Goal: Task Accomplishment & Management: Manage account settings

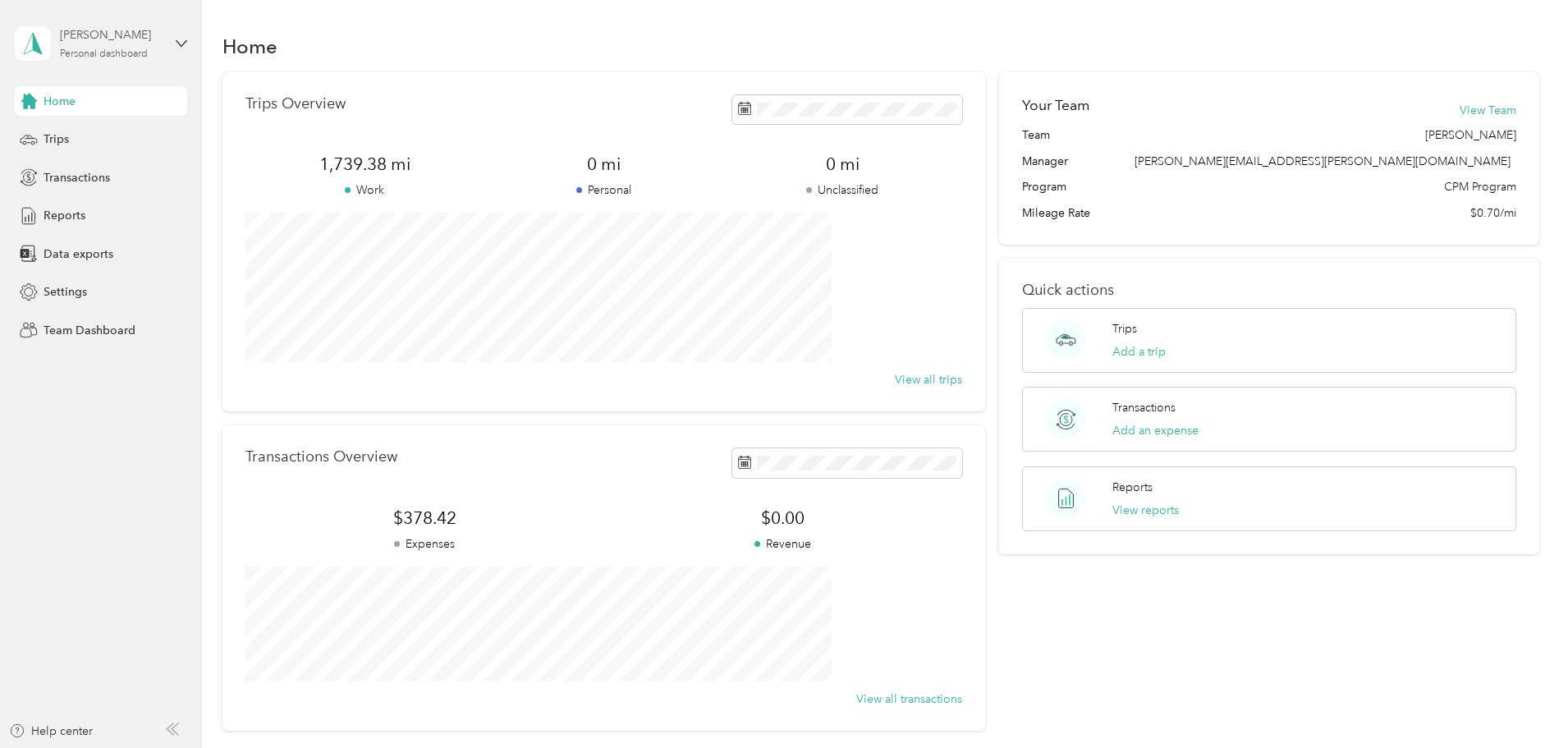
click at [110, 44] on div "[PERSON_NAME] Personal dashboard" at bounding box center [111, 42] width 102 height 33
click at [79, 165] on div "Personal dashboard" at bounding box center [83, 172] width 107 height 18
click at [83, 42] on div "[PERSON_NAME]" at bounding box center [111, 35] width 102 height 18
click at [97, 127] on div "Team dashboard" at bounding box center [74, 135] width 88 height 18
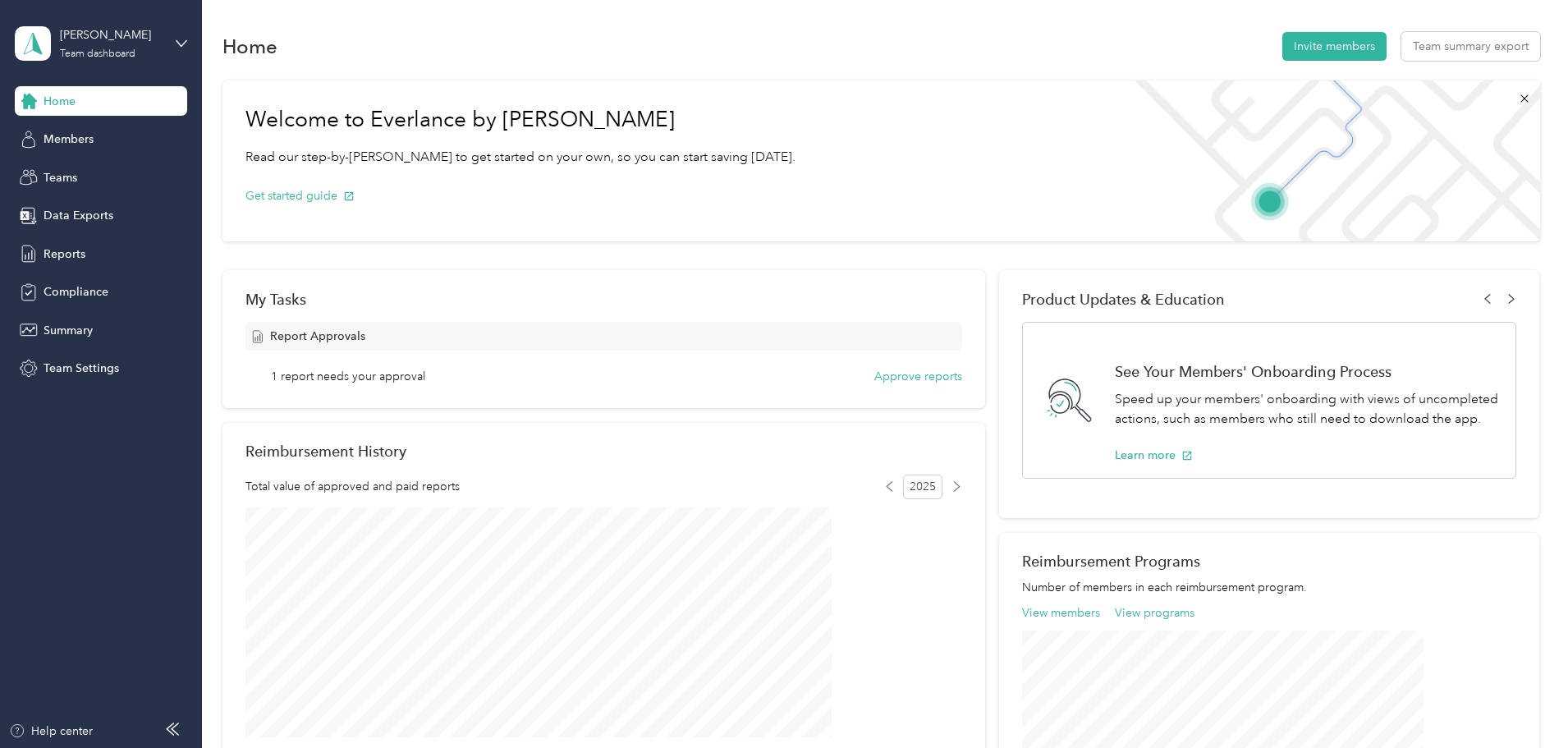
click at [596, 342] on div "Report Approvals" at bounding box center [604, 336] width 716 height 29
click at [425, 374] on span "1 report needs your approval" at bounding box center [348, 377] width 154 height 18
click at [878, 376] on button "Approve reports" at bounding box center [919, 377] width 88 height 18
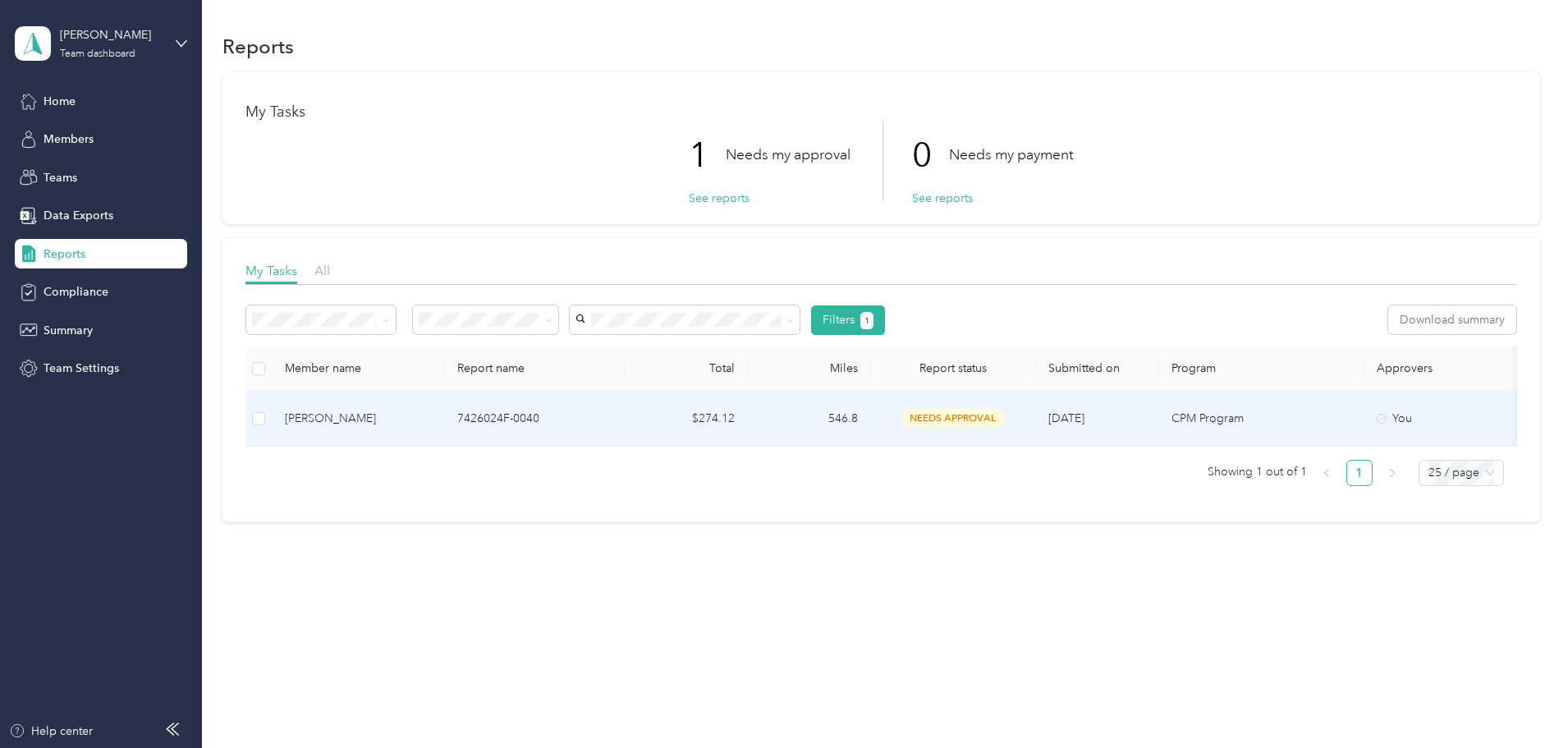
click at [611, 413] on p "7426024F-0040" at bounding box center [534, 418] width 154 height 18
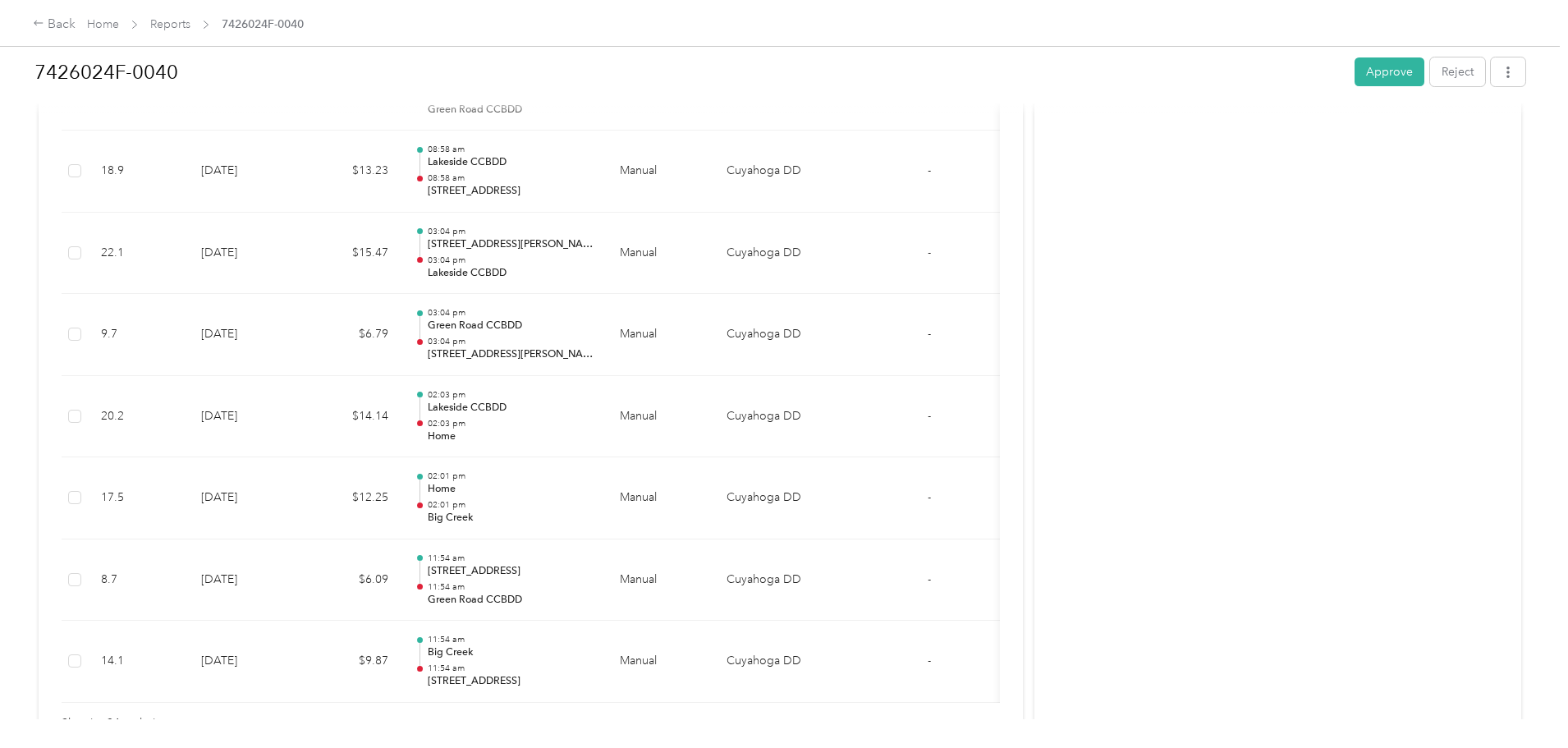
scroll to position [1969, 0]
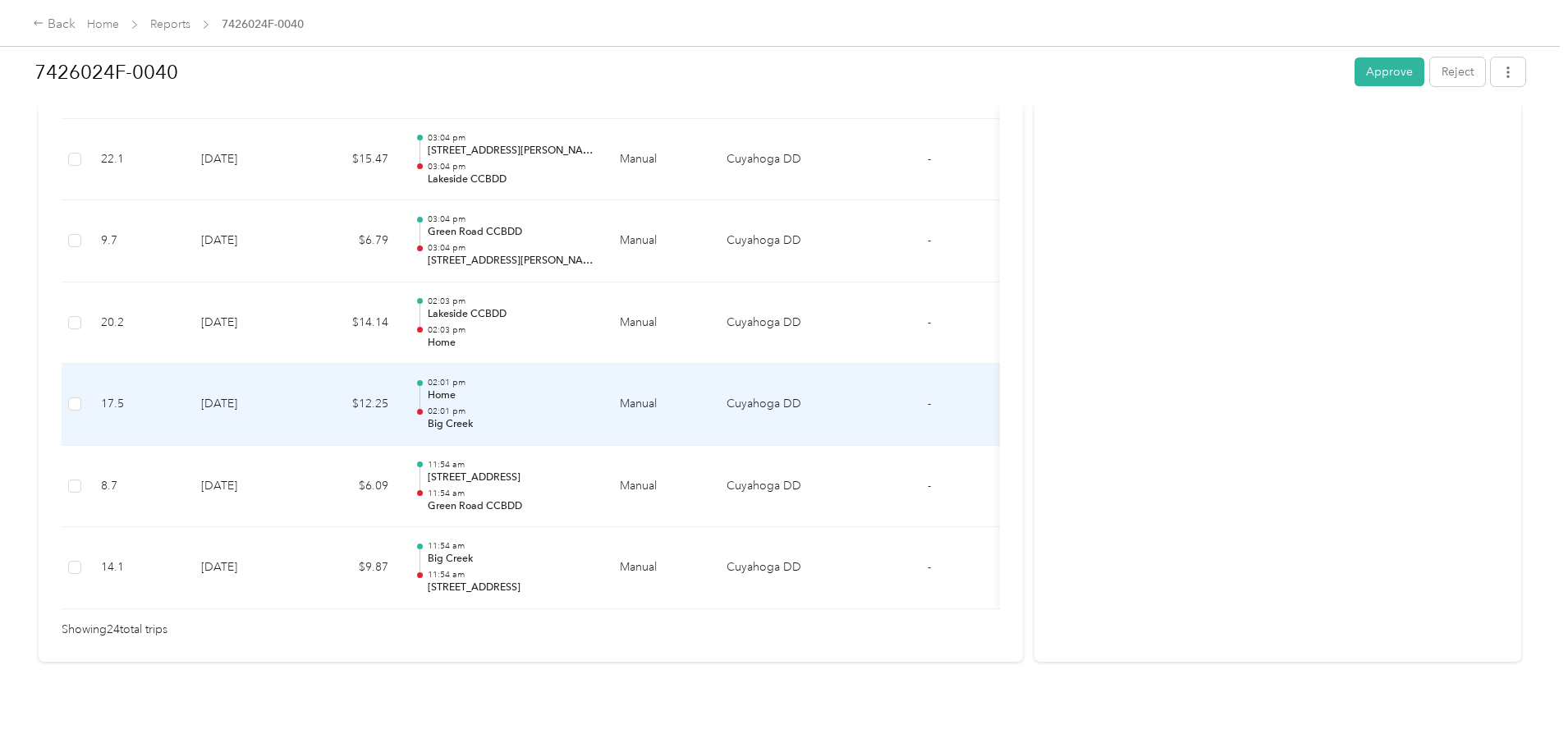
click at [594, 377] on p "02:01 pm" at bounding box center [511, 382] width 166 height 11
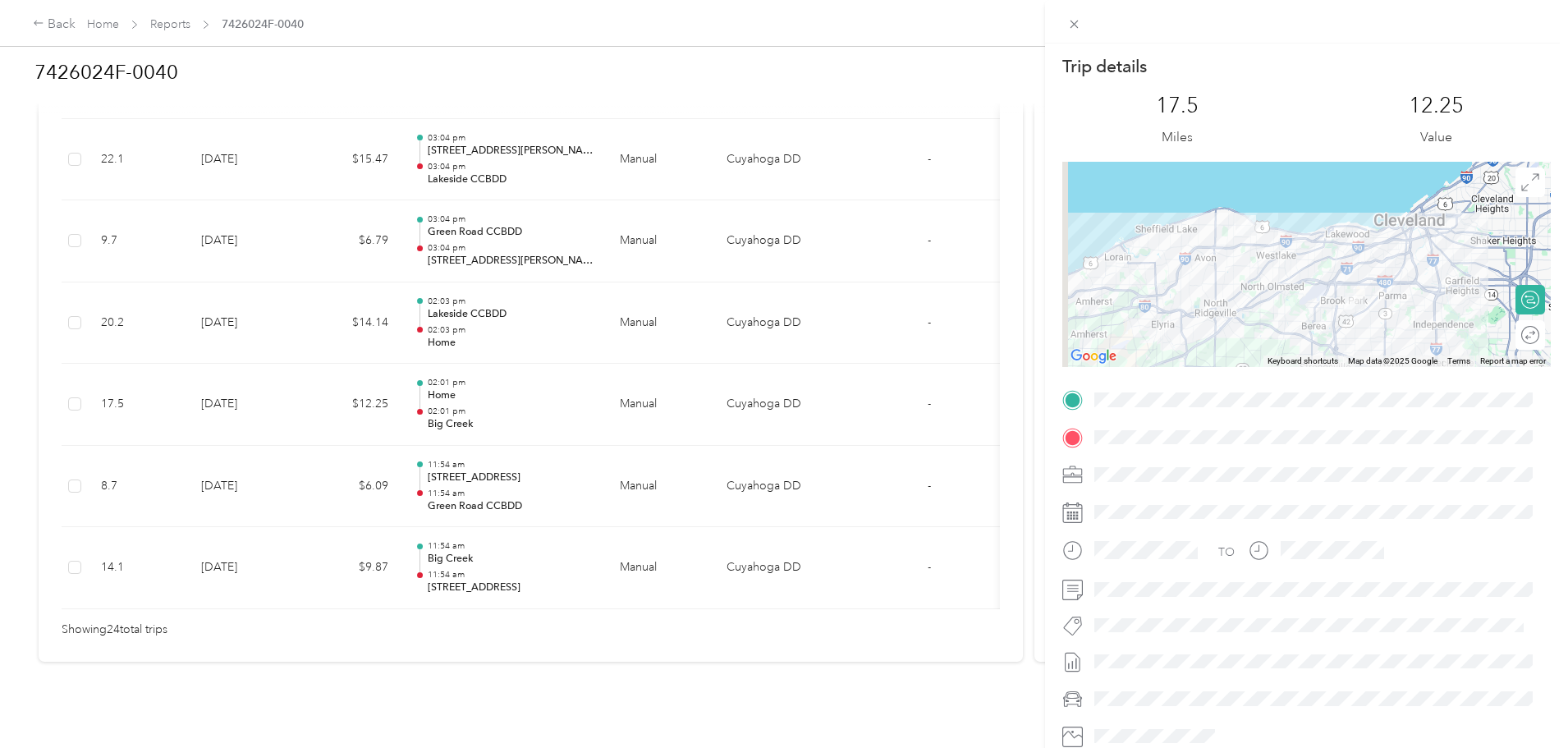
click at [1040, 280] on div "Trip details This trip cannot be edited because it is either under review, appr…" at bounding box center [784, 374] width 1568 height 748
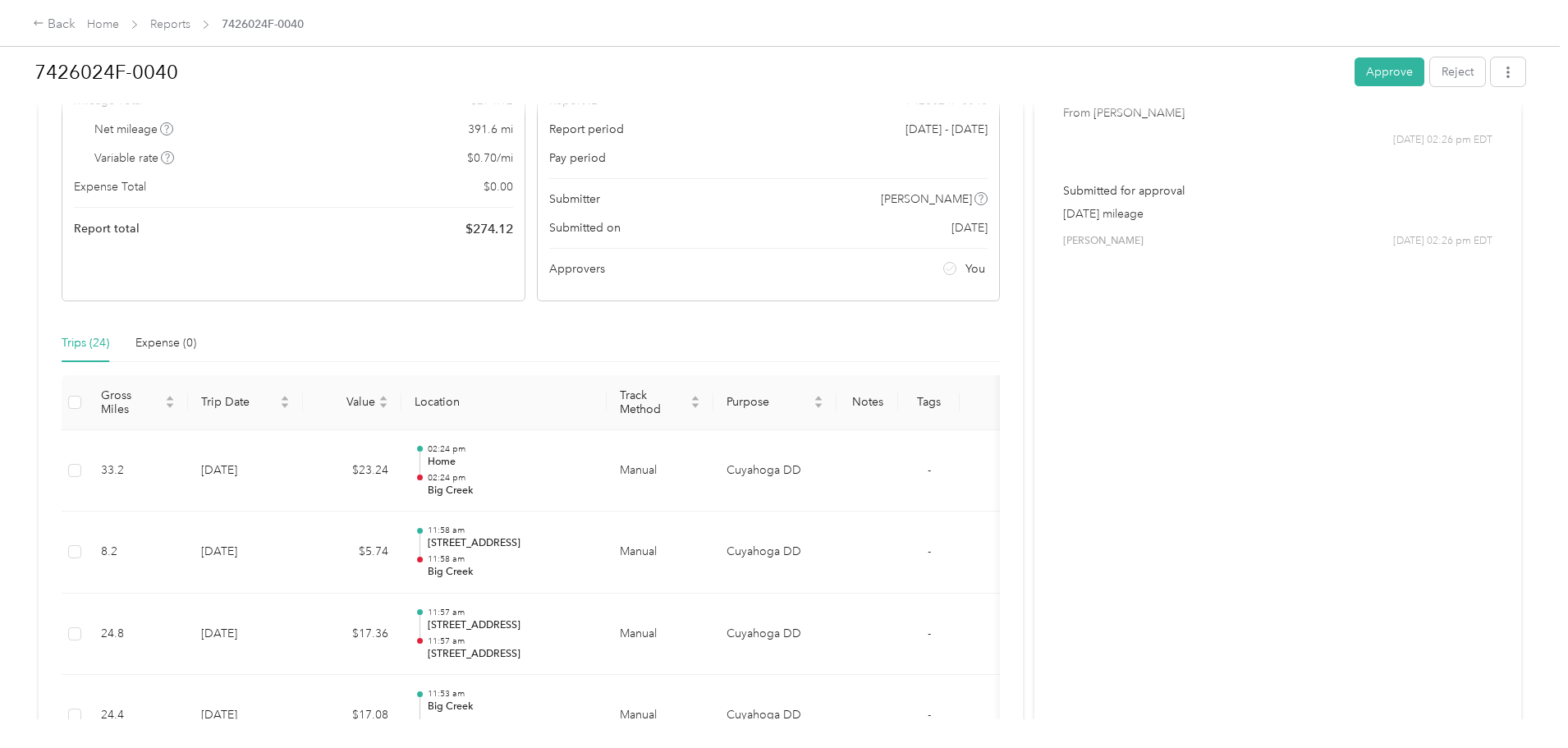
scroll to position [0, 0]
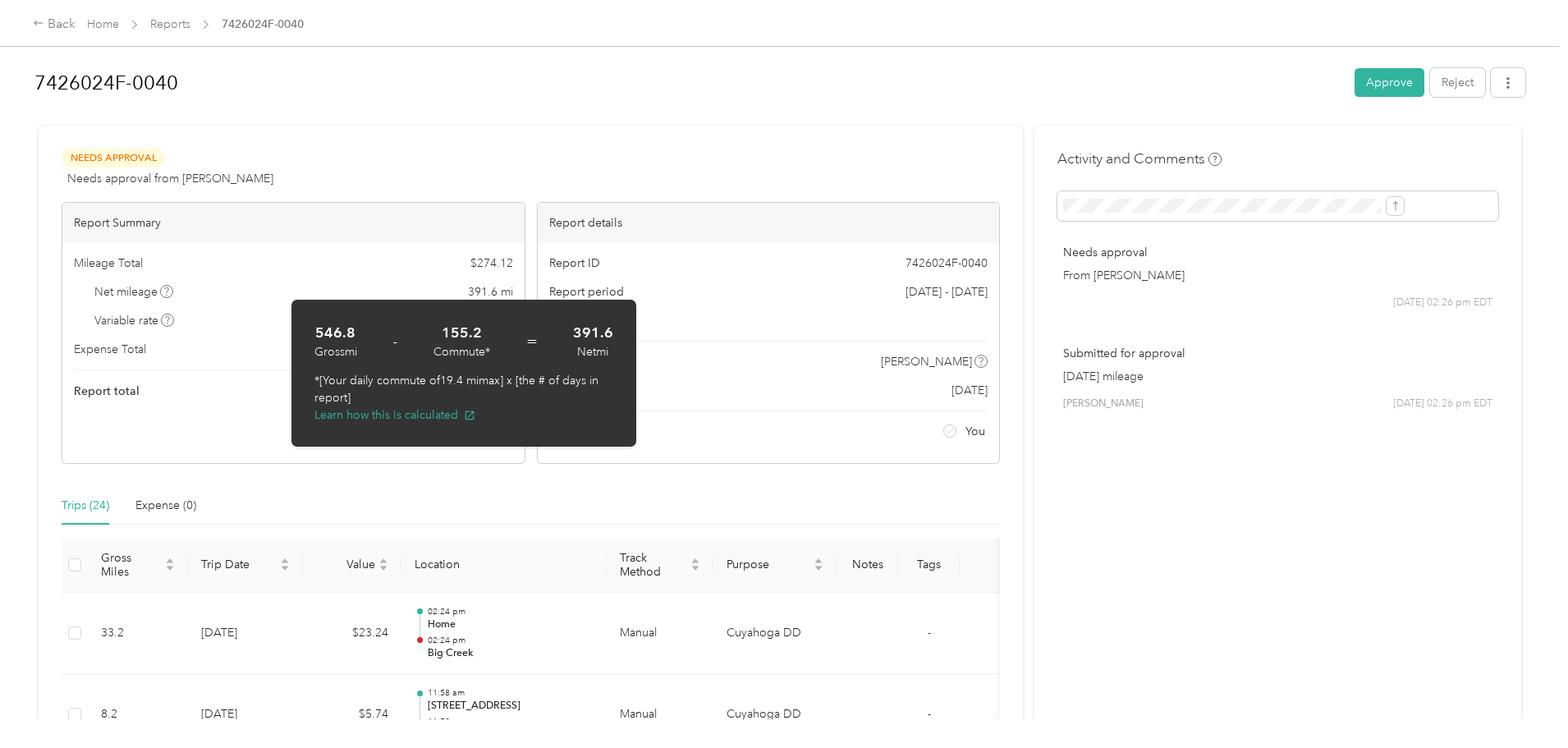
click at [144, 359] on div "7426024F-0040 Approve Reject Needs Approval Needs approval from [PERSON_NAME] V…" at bounding box center [780, 359] width 1560 height 719
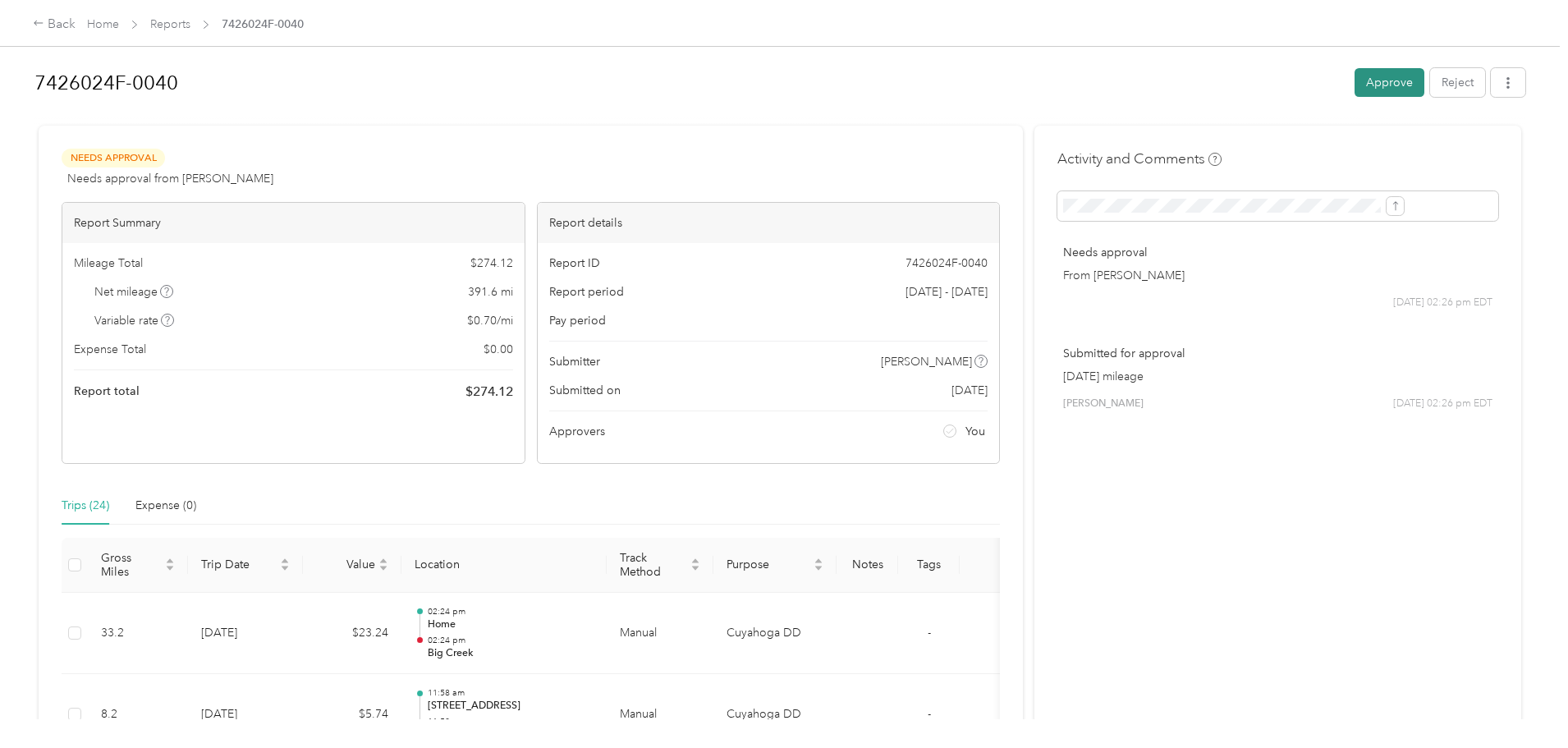
click at [1354, 86] on button "Approve" at bounding box center [1389, 82] width 70 height 29
